Goal: Task Accomplishment & Management: Manage account settings

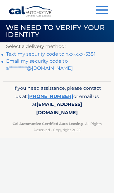
click at [43, 106] on span "[EMAIL_ADDRESS][DOMAIN_NAME]" at bounding box center [59, 108] width 46 height 14
click at [84, 56] on link "Text my security code to xxx-xxx-5381" at bounding box center [51, 54] width 90 height 6
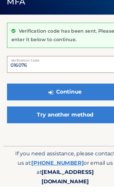
type input "016076"
click at [82, 102] on button "Continue" at bounding box center [57, 109] width 102 height 15
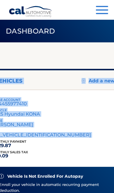
click at [95, 127] on div "lease account #44455977410 vehicle 2025 Hyundai KONA name CHRISTY JEAN vin KM8H…" at bounding box center [57, 118] width 130 height 42
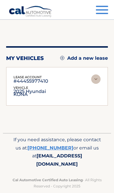
scroll to position [11, 0]
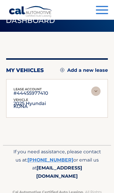
click at [95, 109] on div "lease account #44455977410 vehicle 2025 Hyundai KONA name CHRISTY JEAN vin KM8H…" at bounding box center [57, 98] width 87 height 24
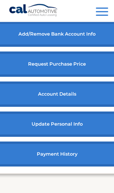
scroll to position [283, 0]
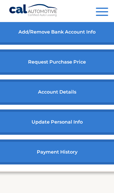
click at [78, 163] on link "payment history" at bounding box center [57, 151] width 130 height 25
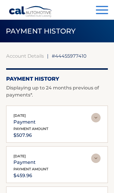
click at [97, 122] on img at bounding box center [96, 117] width 9 height 9
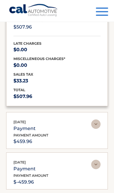
scroll to position [111, 0]
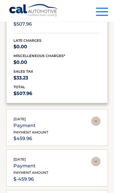
click at [78, 123] on div "Sep 12, 2025 payment payment amount $459.96" at bounding box center [53, 129] width 78 height 26
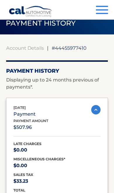
scroll to position [8, 0]
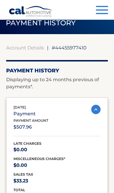
click at [100, 11] on span "button" at bounding box center [102, 9] width 12 height 1
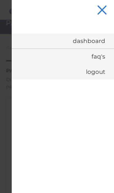
click at [104, 41] on link "Dashboard" at bounding box center [63, 40] width 103 height 15
click at [104, 43] on link "Dashboard" at bounding box center [63, 40] width 103 height 15
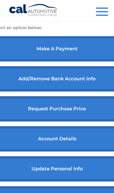
scroll to position [238, 0]
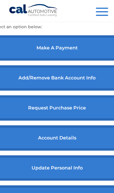
click at [92, 53] on link "make a payment" at bounding box center [57, 47] width 130 height 25
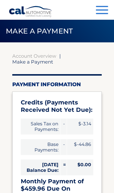
select select "YzkxMGMwYTYtNmFlYS00YjVjLWEyMjEtNzAxMDU1NzQ5NTRk"
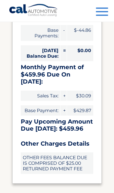
scroll to position [115, 0]
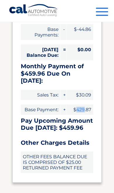
click at [93, 60] on div "[DATE] Balance Due: = $0.00" at bounding box center [57, 52] width 73 height 21
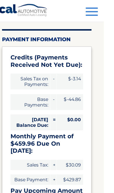
scroll to position [0, 3]
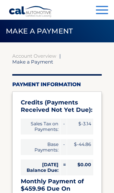
click at [105, 15] on button "Menu" at bounding box center [102, 11] width 12 height 10
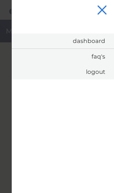
click at [97, 73] on link "Logout" at bounding box center [63, 71] width 103 height 15
